Goal: Transaction & Acquisition: Purchase product/service

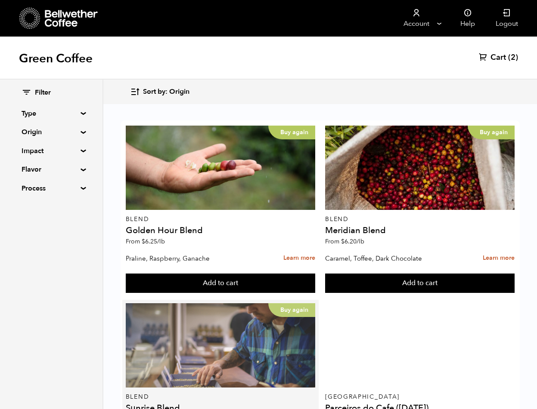
scroll to position [71, 0]
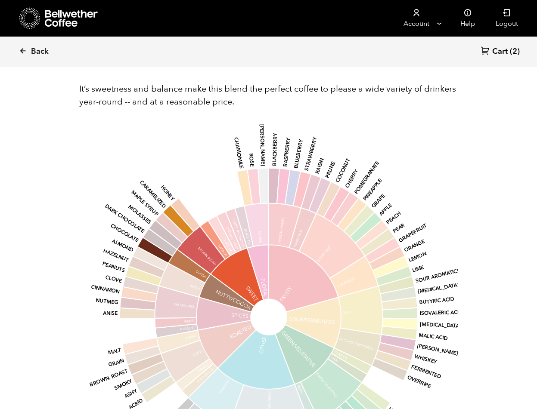
scroll to position [295, 0]
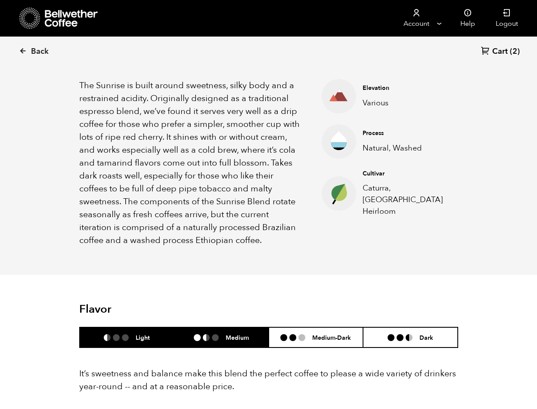
click at [224, 338] on ul at bounding box center [210, 338] width 32 height 7
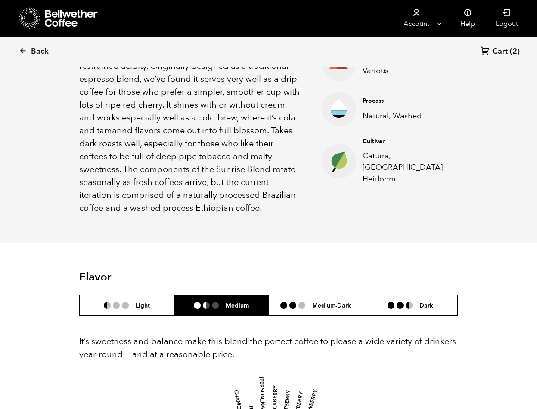
scroll to position [381, 0]
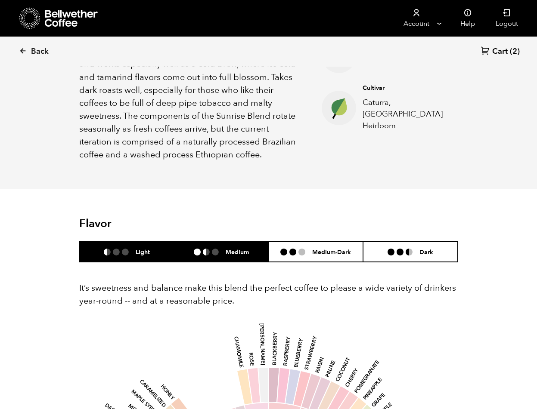
click at [130, 254] on li "Light" at bounding box center [127, 252] width 95 height 20
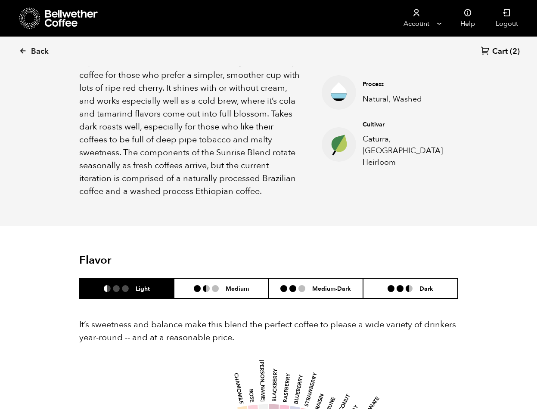
scroll to position [180, 0]
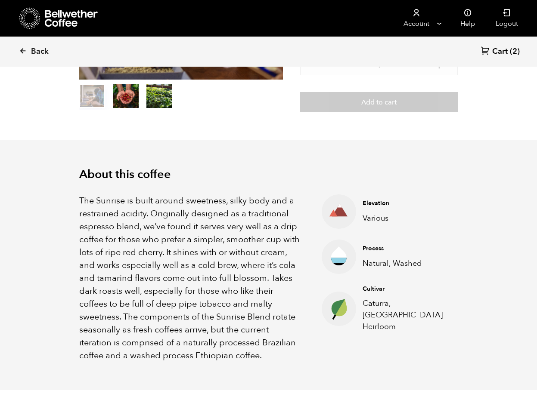
click at [240, 168] on h2 "About this coffee" at bounding box center [268, 175] width 379 height 14
click at [509, 49] on link "Cart (2)" at bounding box center [500, 52] width 39 height 12
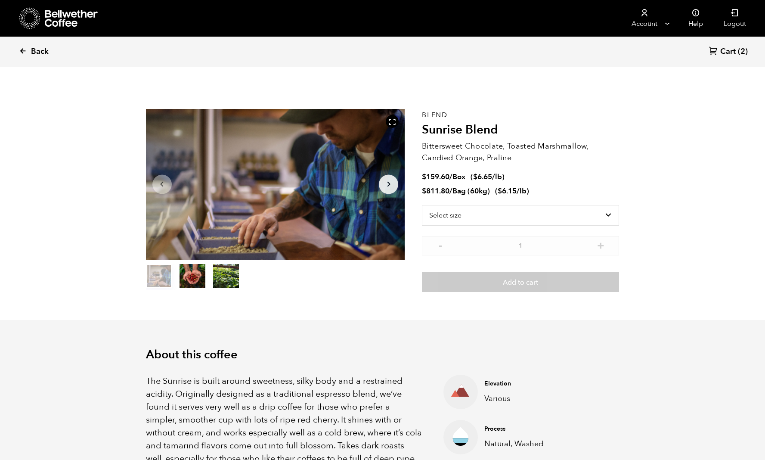
click at [41, 50] on span "Back" at bounding box center [40, 52] width 18 height 10
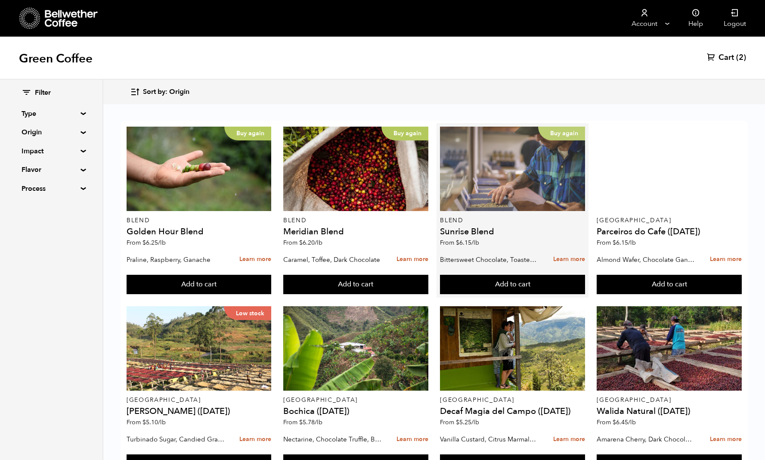
scroll to position [3, 0]
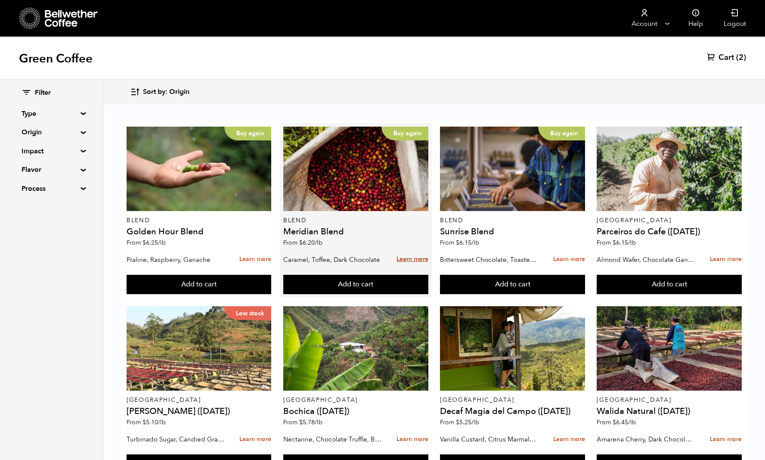
click at [417, 255] on link "Learn more" at bounding box center [413, 259] width 32 height 19
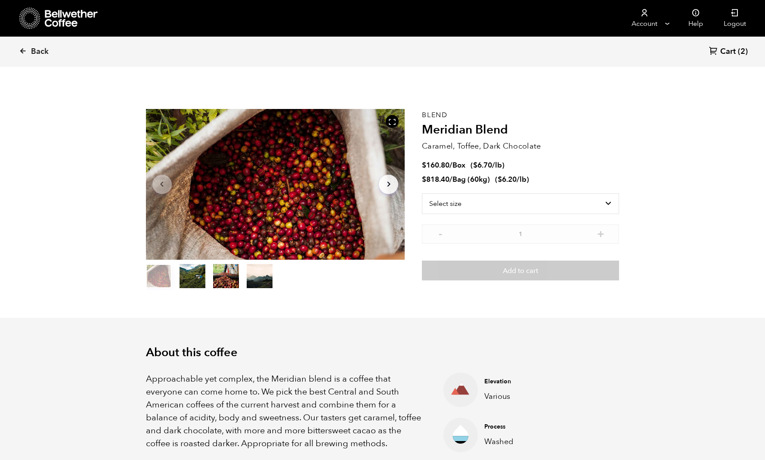
click at [726, 50] on span "Cart" at bounding box center [728, 52] width 16 height 10
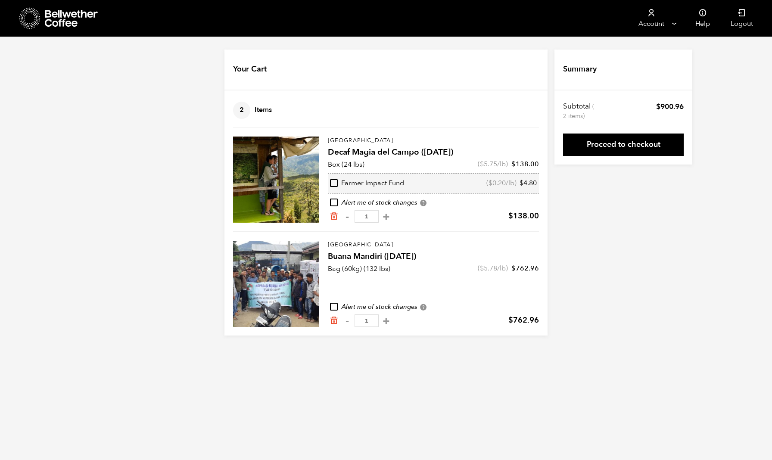
click at [401, 152] on h4 "Decaf Magia del Campo ([DATE])" at bounding box center [433, 152] width 211 height 12
click at [694, 220] on div "Your Cart 2 Items Update cart 2 Items Colombia Decaf Magia del Campo (MAR 25) B…" at bounding box center [386, 193] width 772 height 286
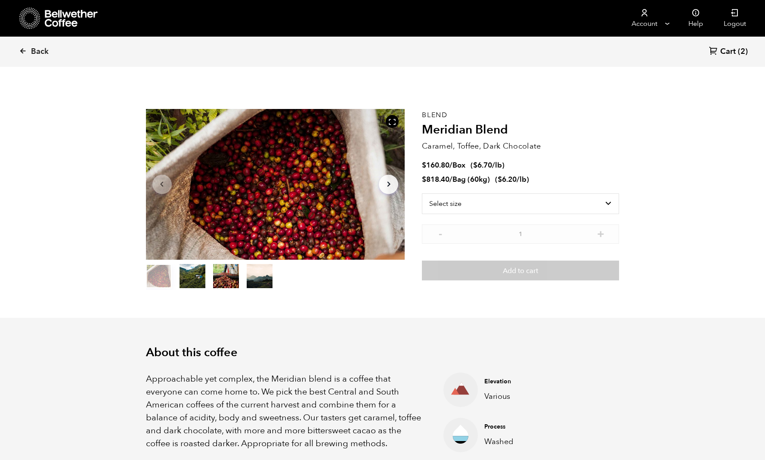
scroll to position [375, 459]
click at [42, 52] on span "Back" at bounding box center [40, 52] width 18 height 10
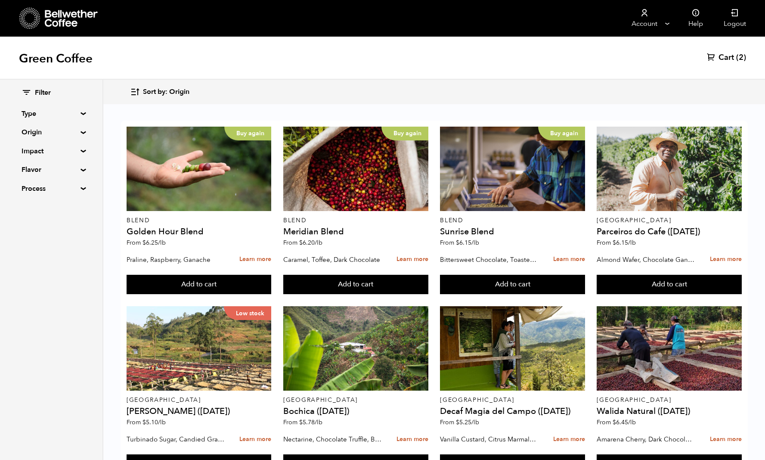
click at [28, 91] on icon at bounding box center [27, 92] width 10 height 10
click at [81, 186] on summary "Process" at bounding box center [51, 188] width 59 height 10
click at [81, 112] on summary "Type" at bounding box center [51, 114] width 59 height 10
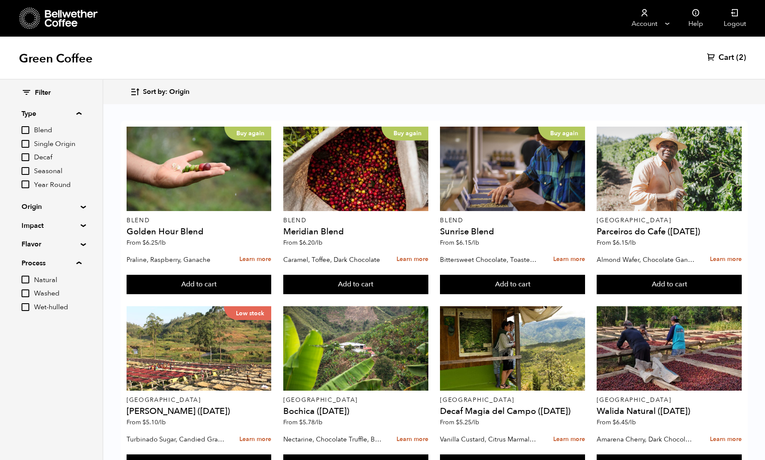
click at [25, 154] on input "Decaf" at bounding box center [26, 157] width 8 height 8
checkbox input "true"
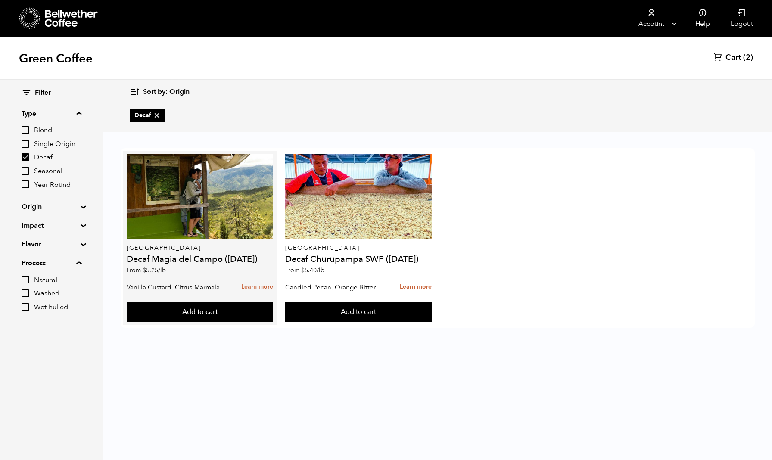
click at [205, 256] on h4 "Decaf Magia del Campo ([DATE])" at bounding box center [200, 259] width 146 height 9
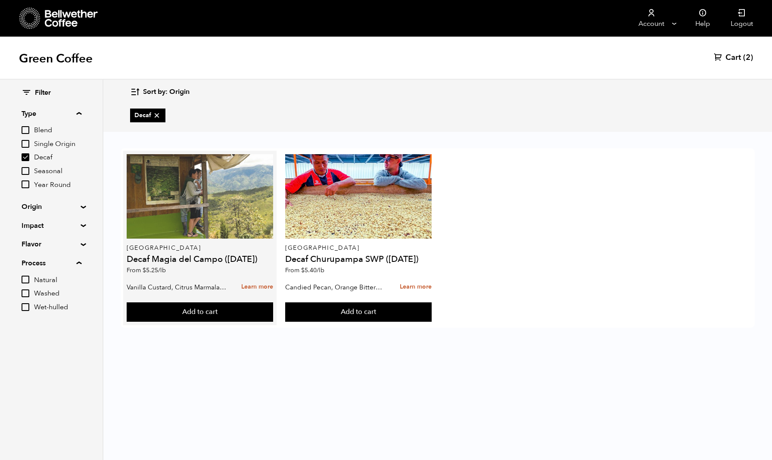
click at [217, 230] on div at bounding box center [200, 196] width 146 height 84
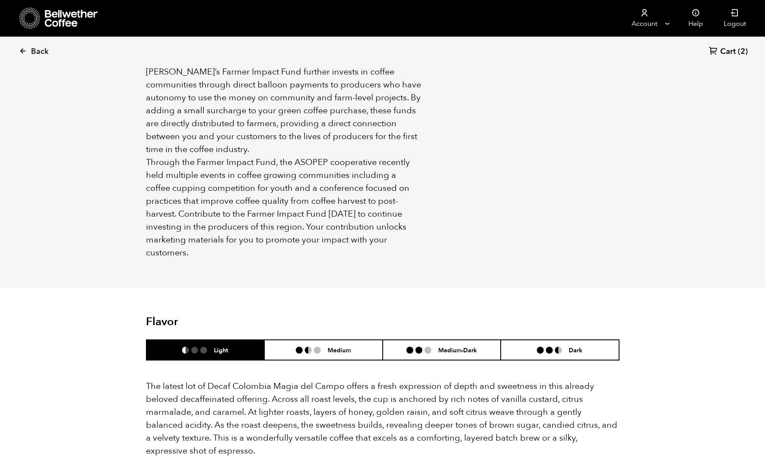
scroll to position [289, 0]
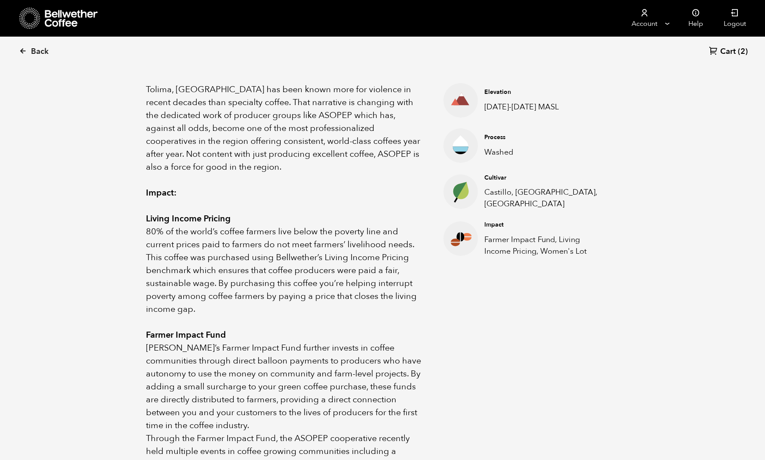
click at [727, 50] on span "Cart" at bounding box center [728, 52] width 16 height 10
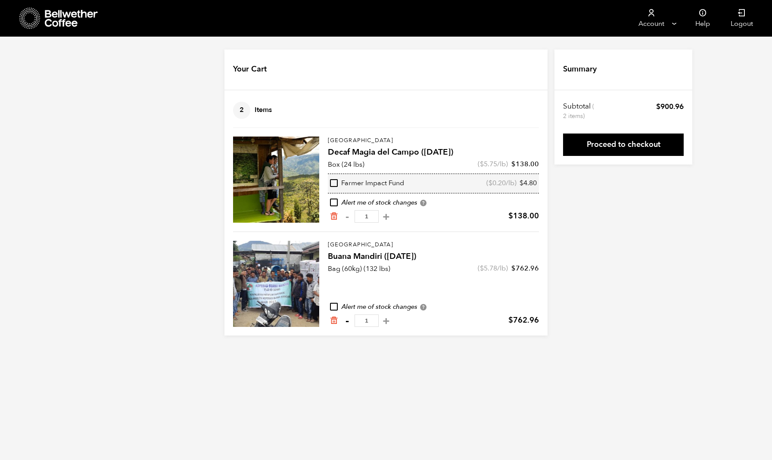
click at [345, 321] on button "-" at bounding box center [346, 320] width 11 height 9
type input "0"
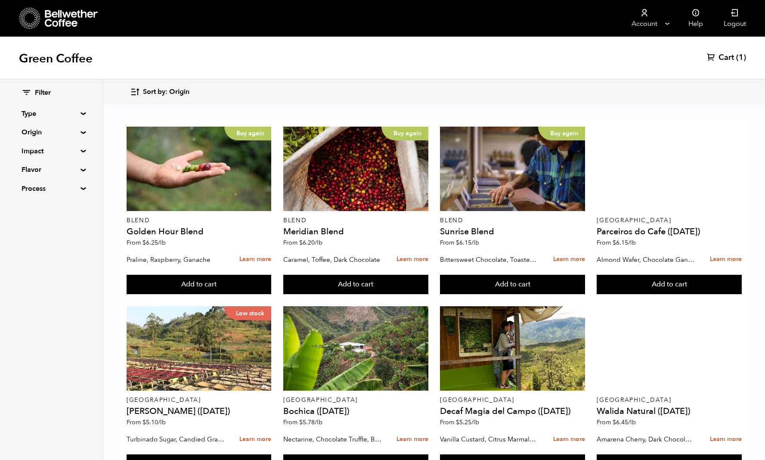
scroll to position [226, 0]
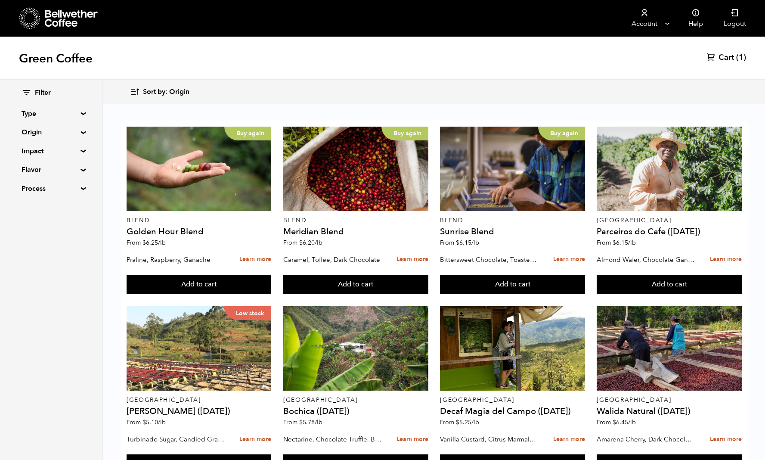
click at [81, 131] on summary "Origin" at bounding box center [51, 132] width 59 height 10
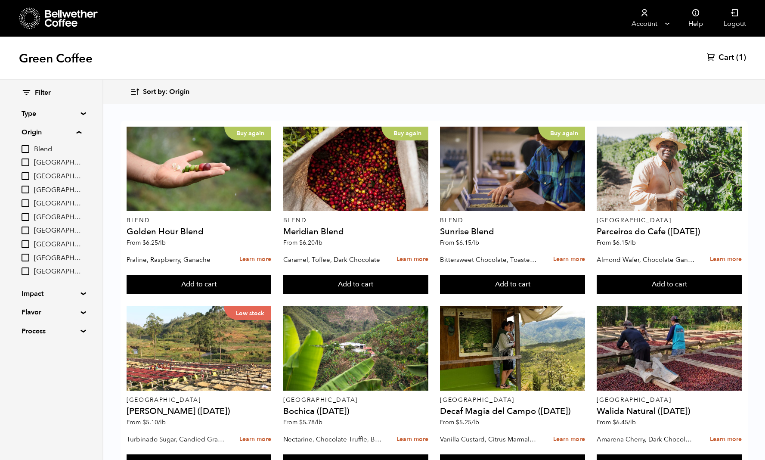
click at [24, 189] on input "[GEOGRAPHIC_DATA]" at bounding box center [26, 190] width 8 height 8
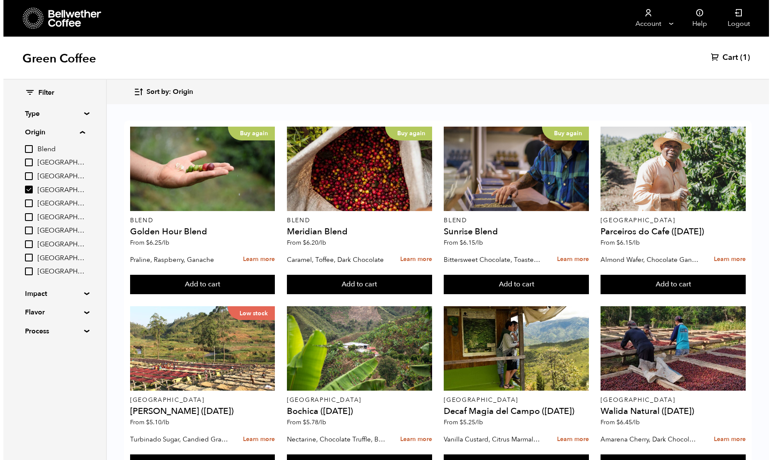
scroll to position [0, 0]
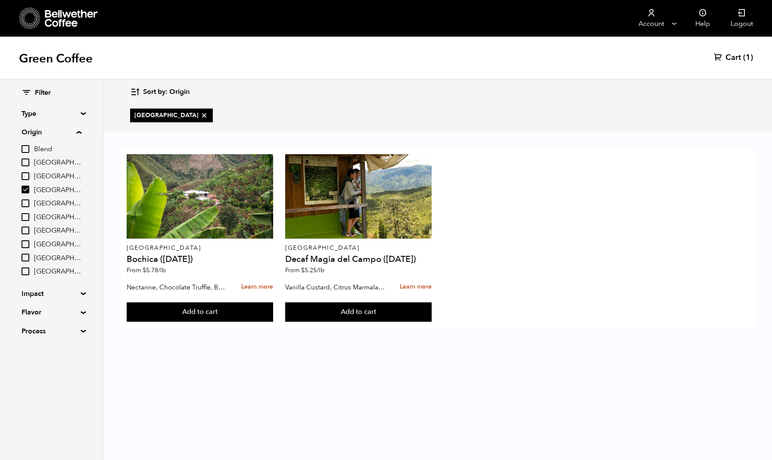
click at [24, 189] on input "[GEOGRAPHIC_DATA]" at bounding box center [26, 190] width 8 height 8
checkbox input "false"
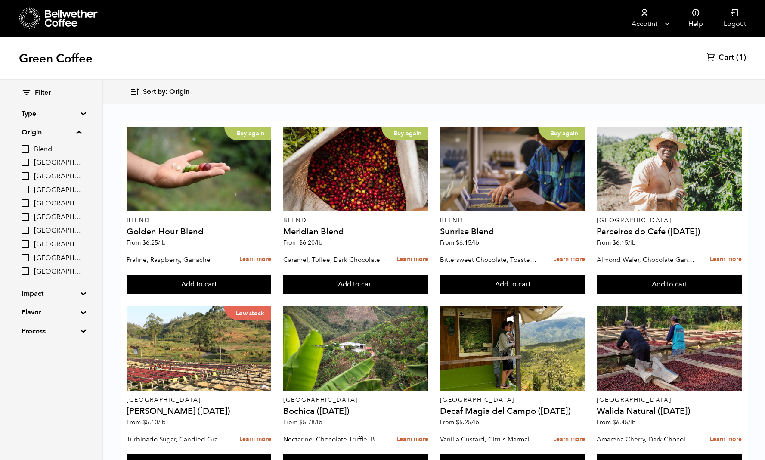
click at [29, 241] on input "[GEOGRAPHIC_DATA]" at bounding box center [26, 244] width 8 height 8
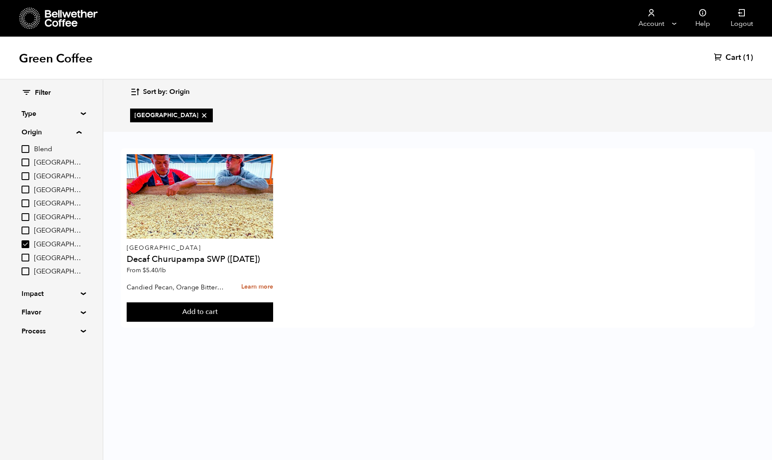
click at [29, 241] on input "[GEOGRAPHIC_DATA]" at bounding box center [26, 244] width 8 height 8
checkbox input "false"
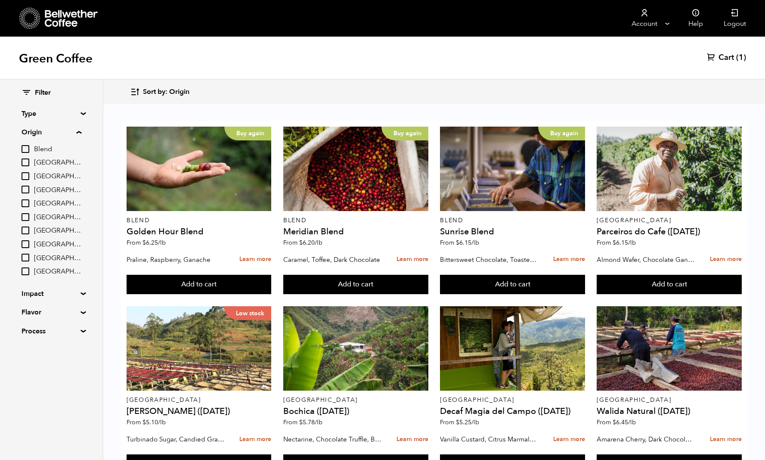
click at [28, 232] on input "[GEOGRAPHIC_DATA]" at bounding box center [26, 230] width 8 height 8
checkbox input "true"
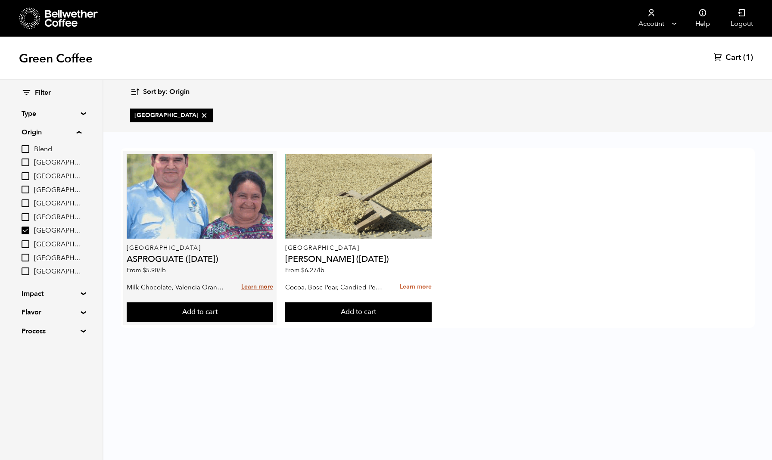
click at [268, 285] on link "Learn more" at bounding box center [257, 287] width 32 height 19
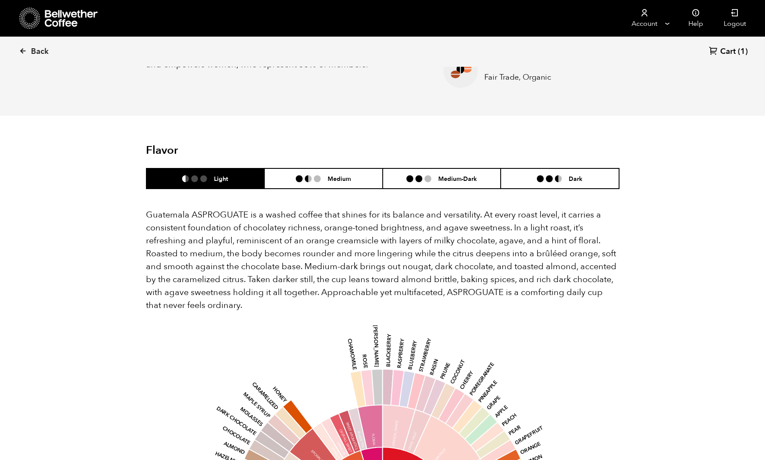
scroll to position [47, 0]
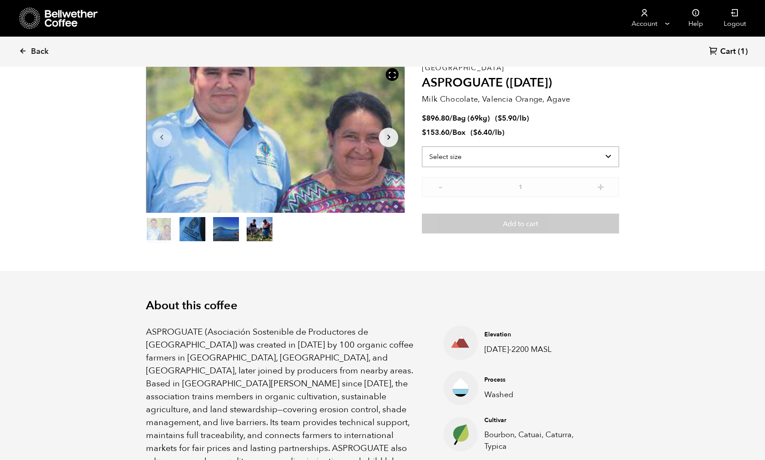
select select "box"
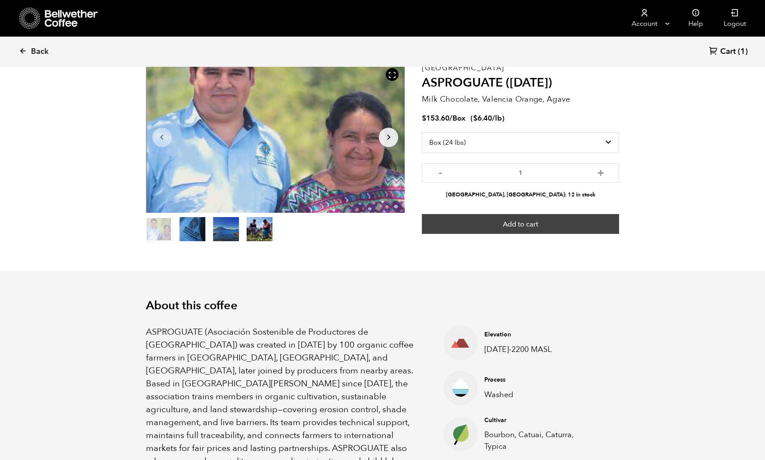
click at [538, 225] on button "Add to cart" at bounding box center [520, 224] width 197 height 20
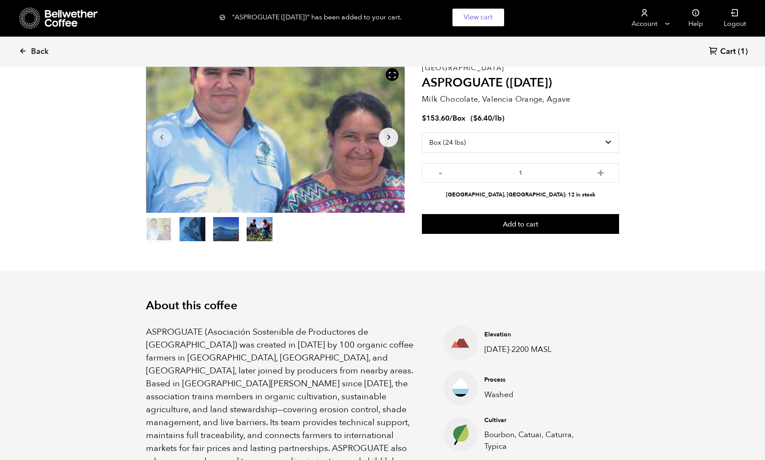
click at [733, 50] on span "Cart" at bounding box center [728, 52] width 16 height 10
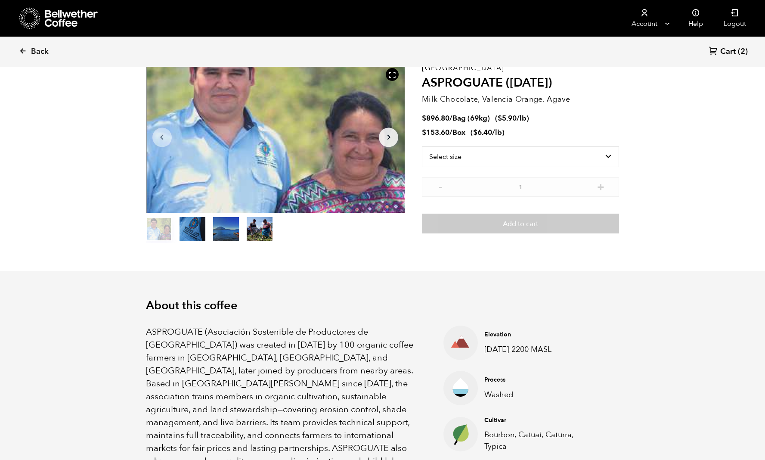
scroll to position [375, 459]
click at [24, 48] on icon at bounding box center [23, 51] width 8 height 8
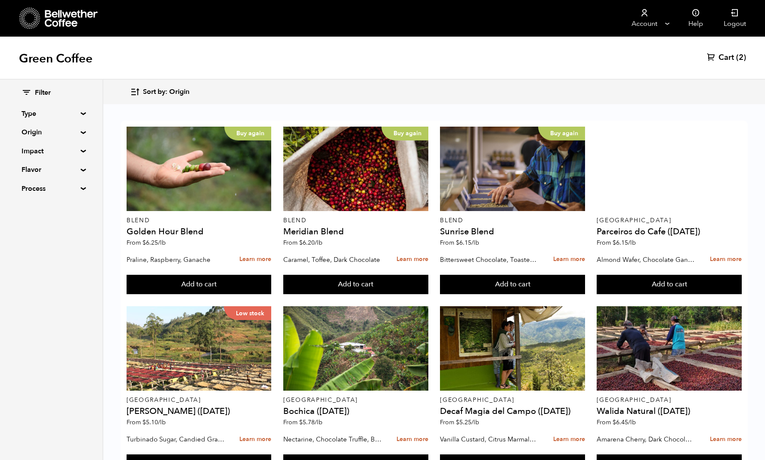
scroll to position [290, 0]
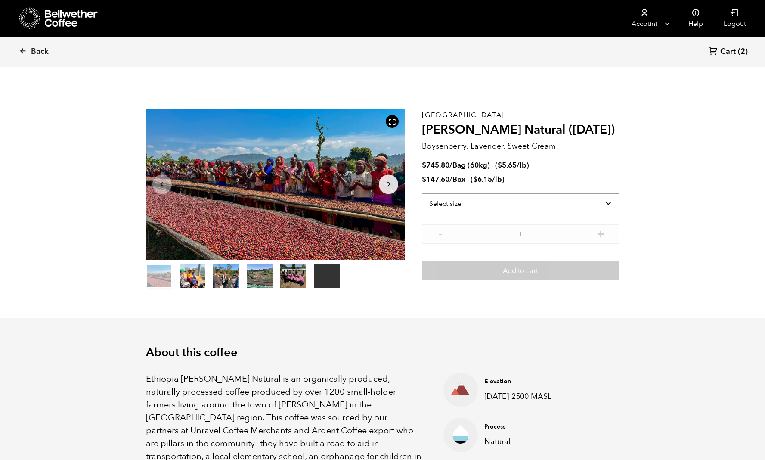
select select "box"
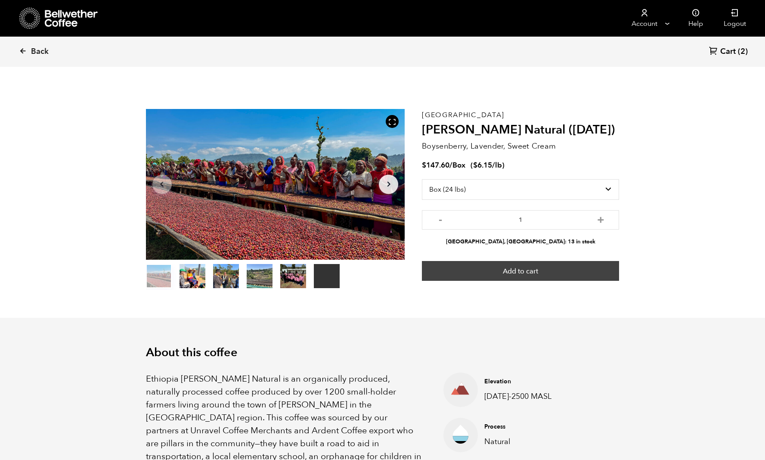
click at [554, 269] on button "Add to cart" at bounding box center [520, 271] width 197 height 20
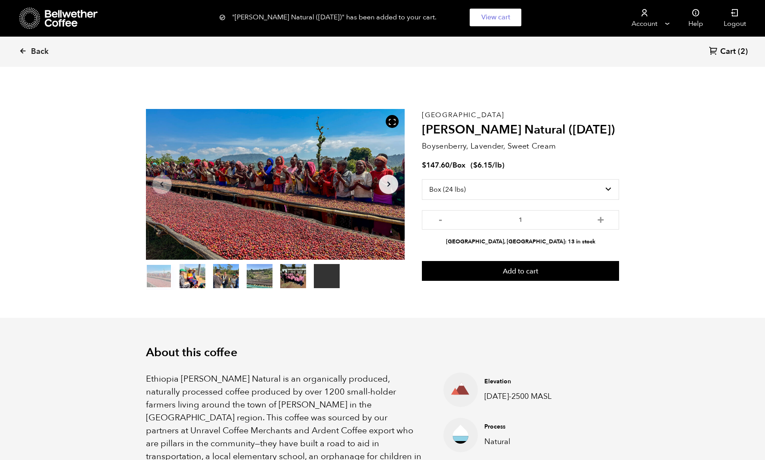
click at [580, 298] on section "Your browser does not support the video tag. Item 1 of 6 Your browser does not …" at bounding box center [382, 199] width 517 height 237
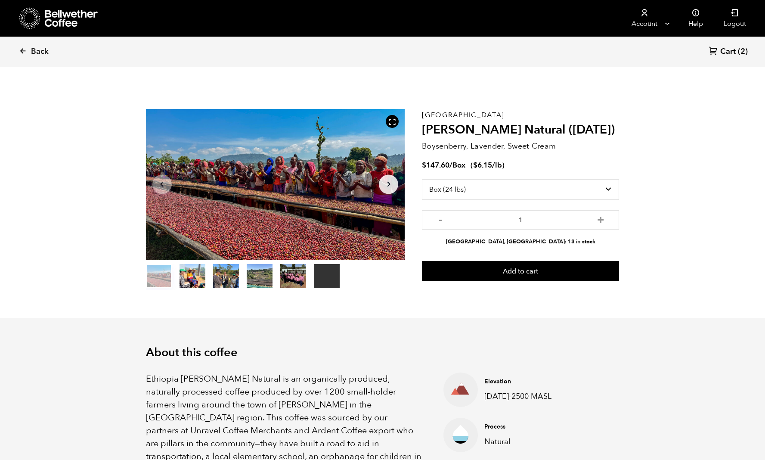
click at [736, 48] on span "Cart" at bounding box center [728, 52] width 16 height 10
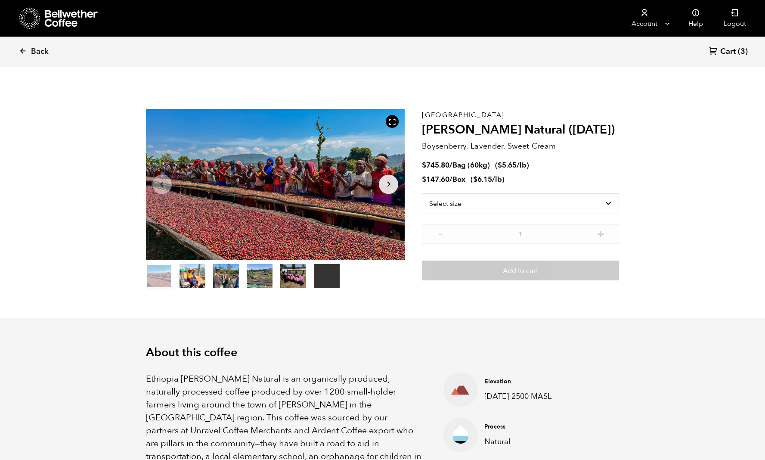
scroll to position [375, 459]
click at [40, 50] on span "Back" at bounding box center [40, 52] width 18 height 10
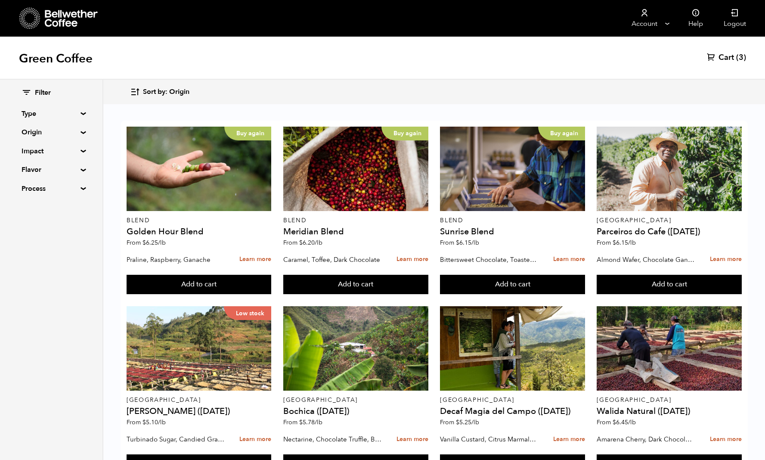
click at [79, 112] on summary "Type" at bounding box center [51, 114] width 59 height 10
click at [55, 126] on span "Blend" at bounding box center [57, 130] width 47 height 9
click at [0, 0] on input "Blend" at bounding box center [0, 0] width 0 height 0
checkbox input "true"
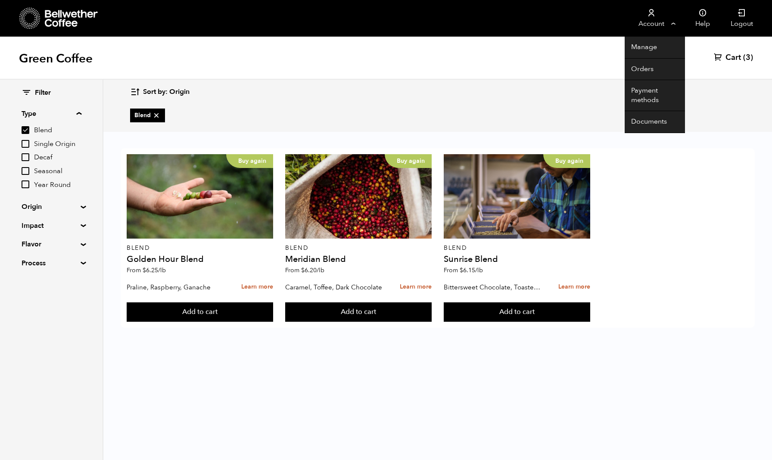
click at [661, 22] on link "Account" at bounding box center [650, 18] width 53 height 37
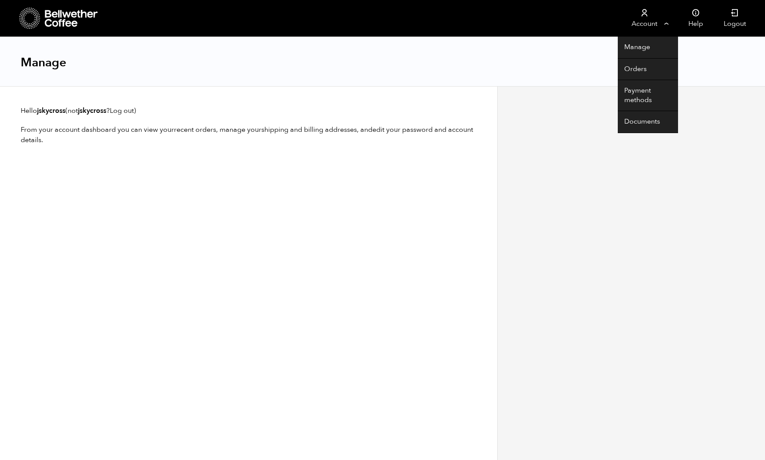
click at [649, 22] on link "Account" at bounding box center [644, 18] width 53 height 37
click at [643, 68] on link "Orders" at bounding box center [648, 70] width 60 height 22
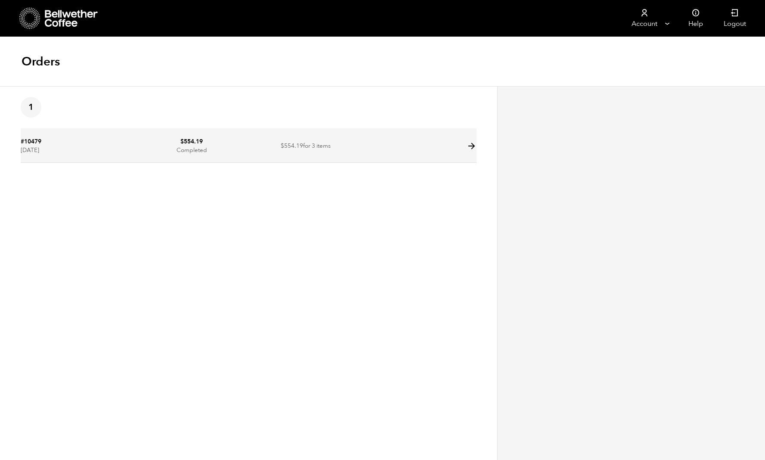
click at [473, 144] on icon at bounding box center [472, 146] width 10 height 10
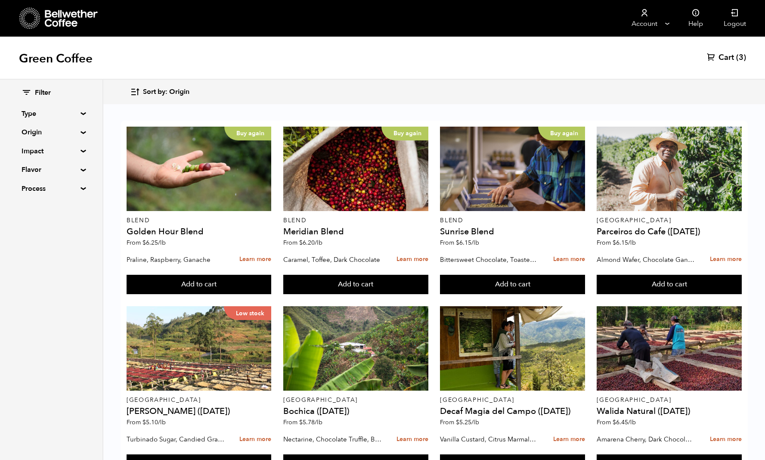
click at [741, 55] on span "(3)" at bounding box center [741, 58] width 10 height 10
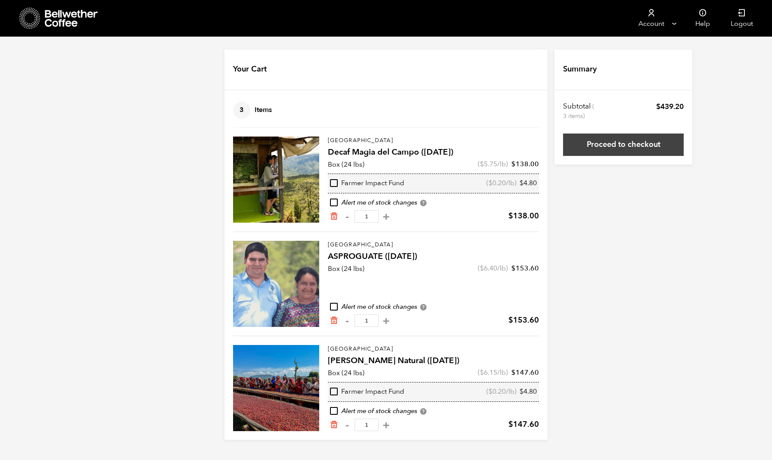
click at [642, 145] on link "Proceed to checkout" at bounding box center [623, 144] width 121 height 22
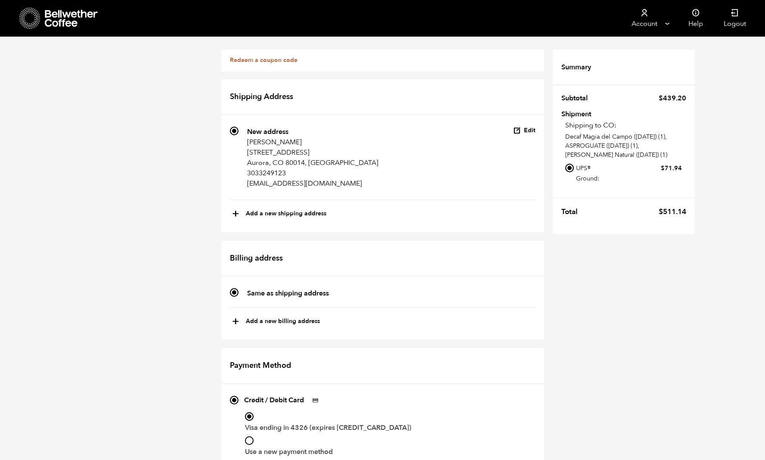
scroll to position [422, 0]
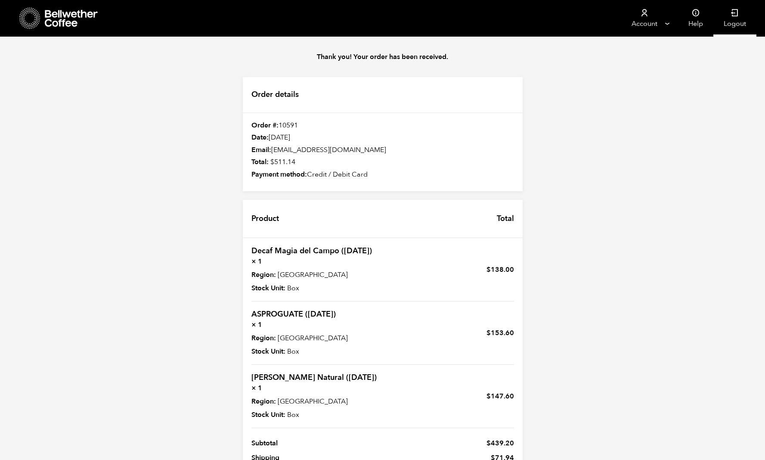
click at [737, 16] on icon at bounding box center [735, 13] width 9 height 9
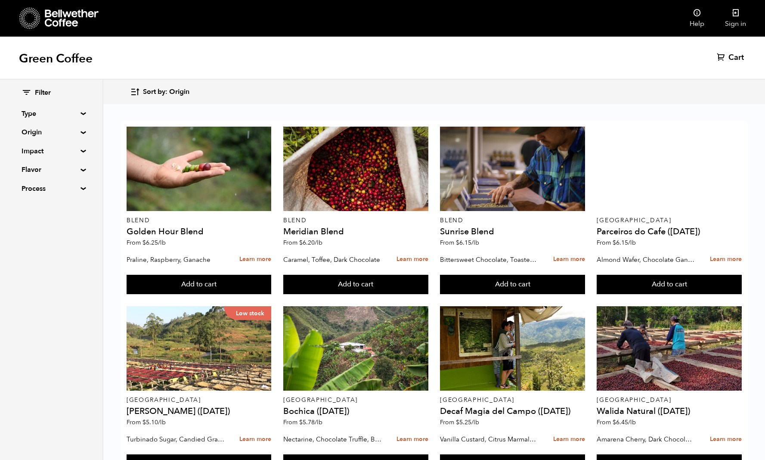
scroll to position [579, 0]
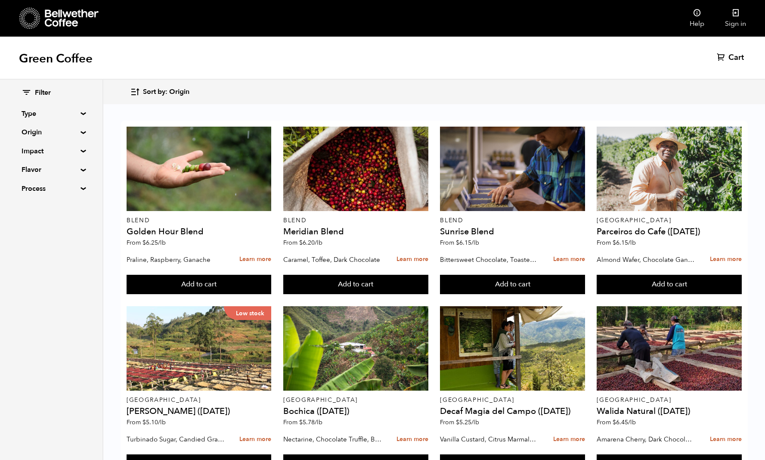
click at [29, 190] on summary "Process" at bounding box center [51, 188] width 59 height 10
click at [29, 170] on summary "Flavor" at bounding box center [51, 169] width 59 height 10
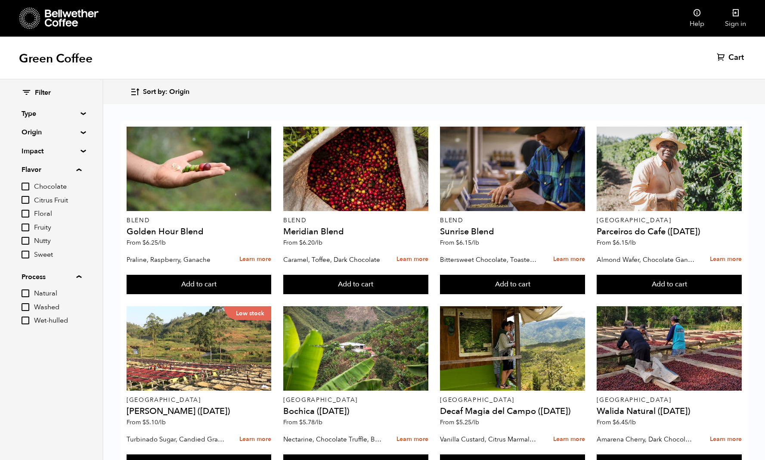
click at [26, 186] on input "Chocolate" at bounding box center [26, 187] width 8 height 8
checkbox input "true"
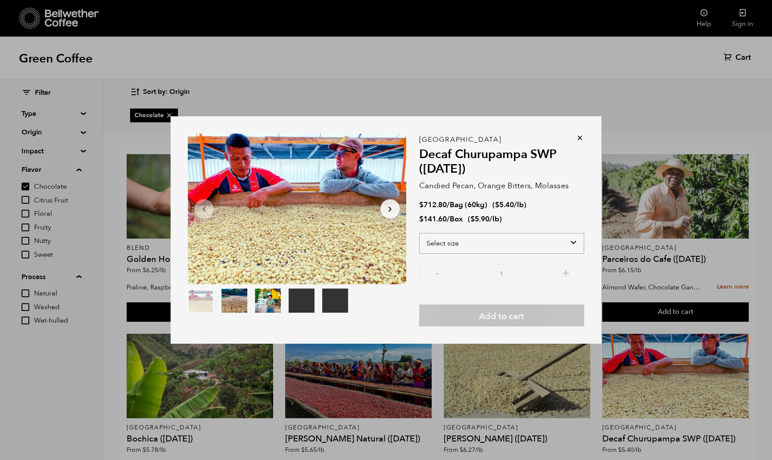
select select "box"
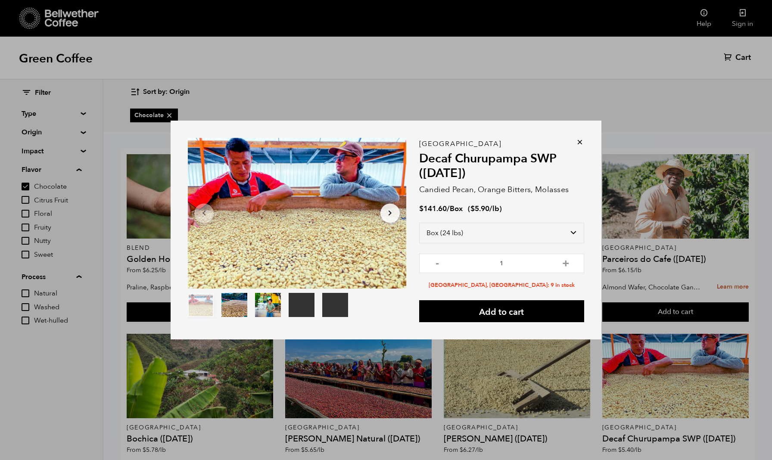
click at [578, 142] on icon at bounding box center [579, 142] width 9 height 9
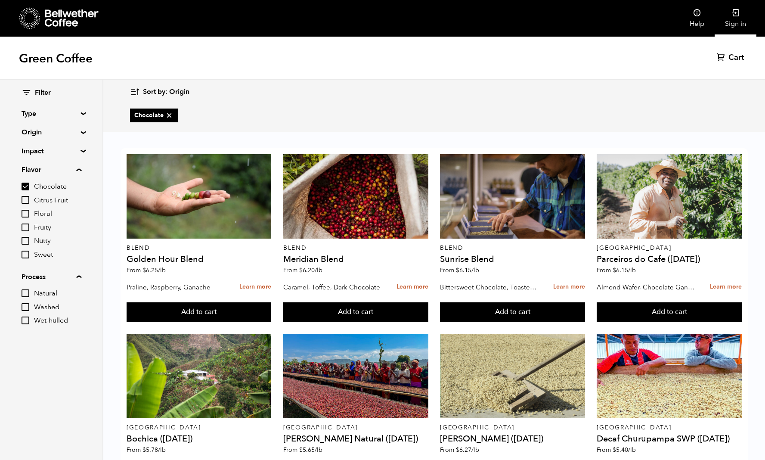
click at [732, 13] on icon at bounding box center [736, 13] width 9 height 9
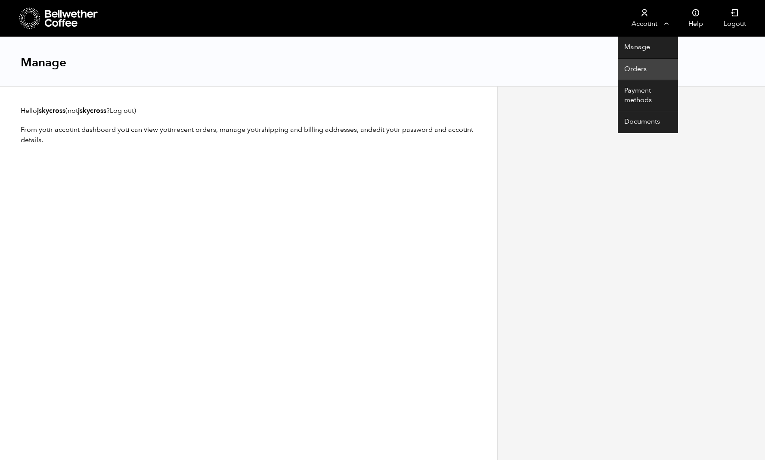
click at [640, 68] on link "Orders" at bounding box center [648, 70] width 60 height 22
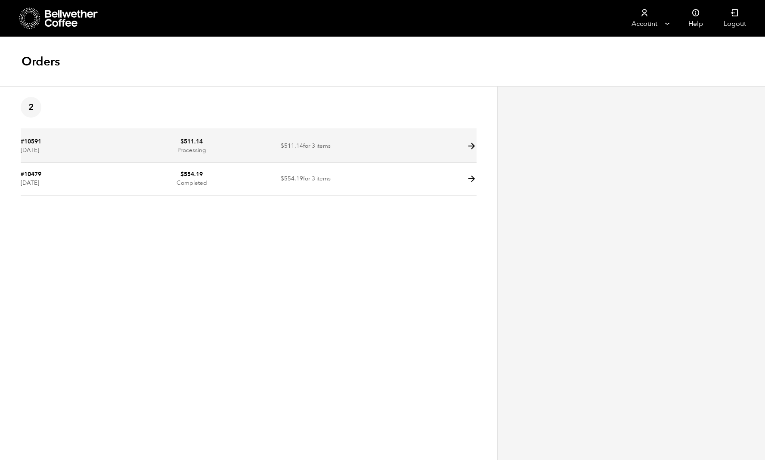
click at [474, 143] on icon at bounding box center [472, 146] width 10 height 10
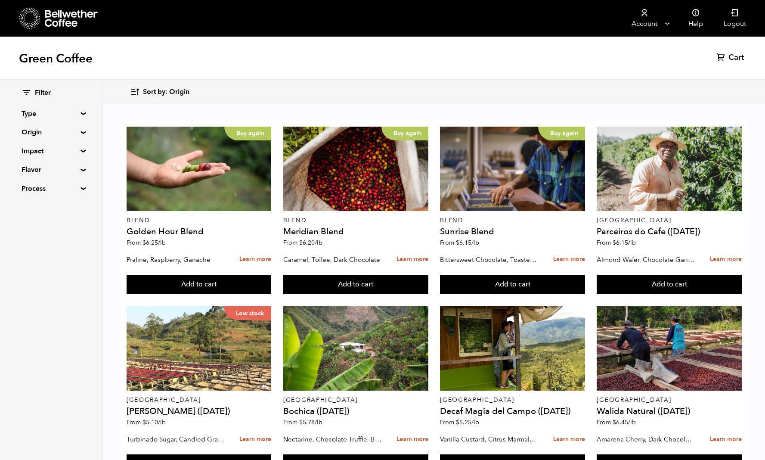
click at [79, 149] on summary "Impact" at bounding box center [51, 151] width 59 height 10
click at [81, 242] on summary "Flavor" at bounding box center [51, 244] width 59 height 10
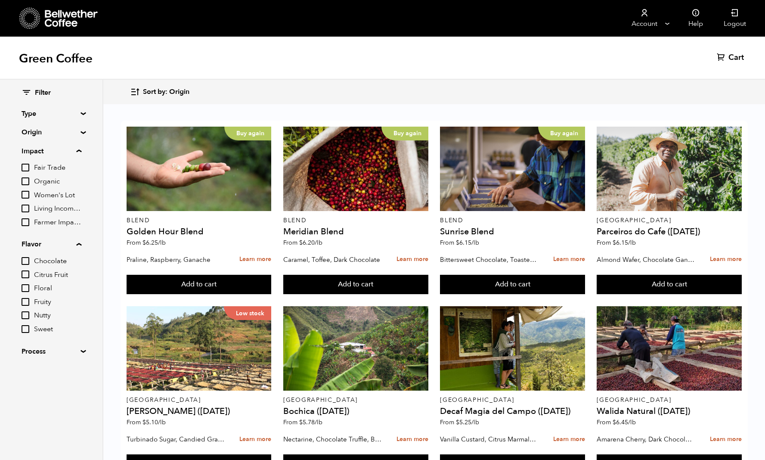
click at [27, 312] on input "Nutty" at bounding box center [26, 315] width 8 height 8
checkbox input "true"
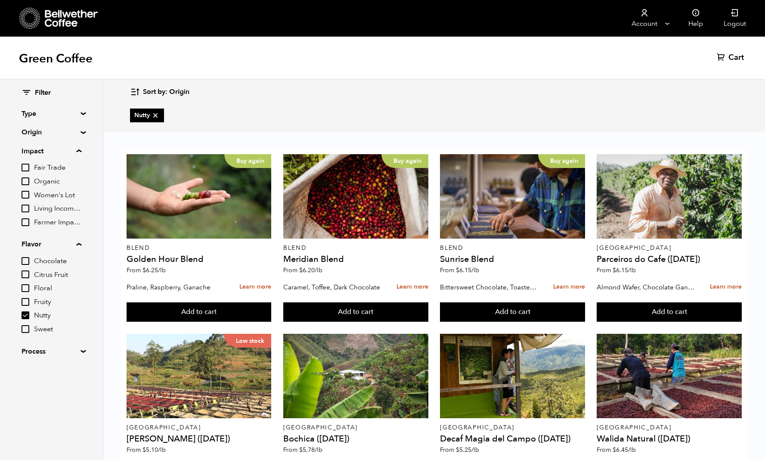
click at [29, 259] on input "Chocolate" at bounding box center [26, 261] width 8 height 8
checkbox input "true"
click at [27, 311] on input "Nutty" at bounding box center [26, 315] width 8 height 8
checkbox input "false"
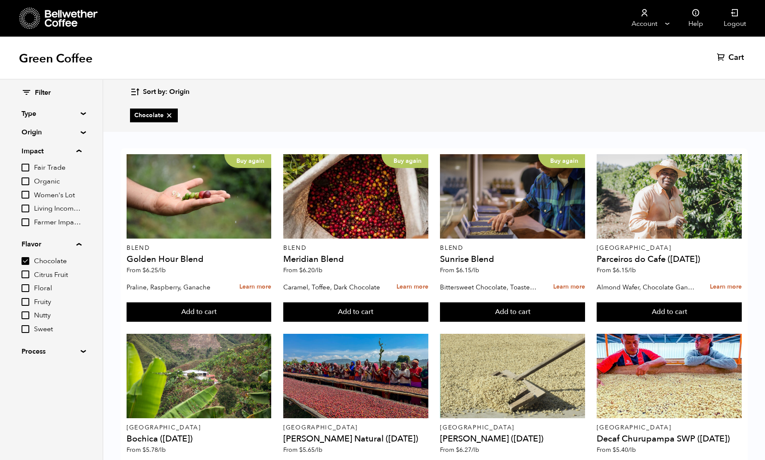
click at [26, 326] on input "Sweet" at bounding box center [26, 329] width 8 height 8
checkbox input "true"
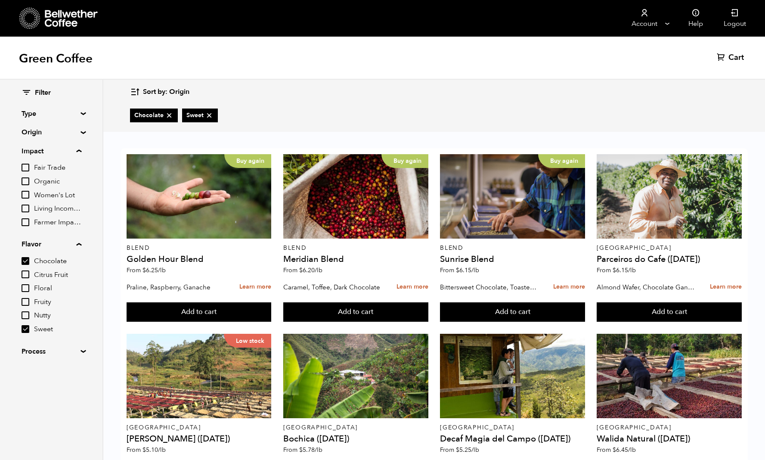
scroll to position [203, 0]
click at [29, 258] on input "Chocolate" at bounding box center [26, 261] width 8 height 8
checkbox input "false"
click at [24, 325] on input "Sweet" at bounding box center [26, 329] width 8 height 8
checkbox input "false"
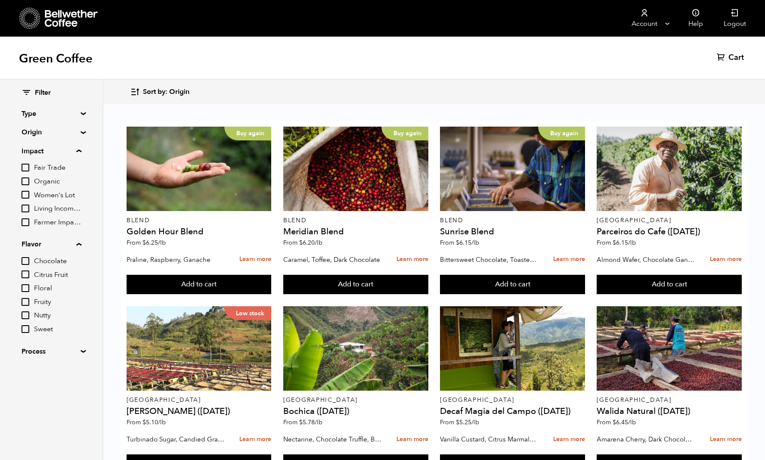
click at [27, 272] on input "Citrus Fruit" at bounding box center [26, 274] width 8 height 8
checkbox input "true"
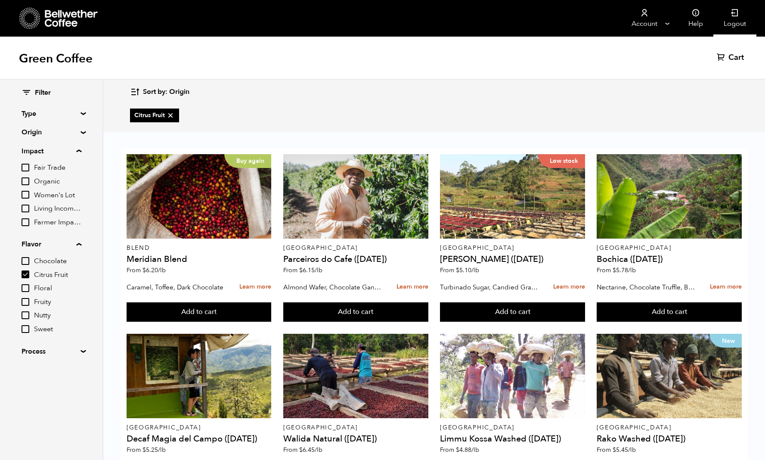
click at [738, 22] on link "Logout" at bounding box center [734, 18] width 43 height 37
